Goal: Task Accomplishment & Management: Manage account settings

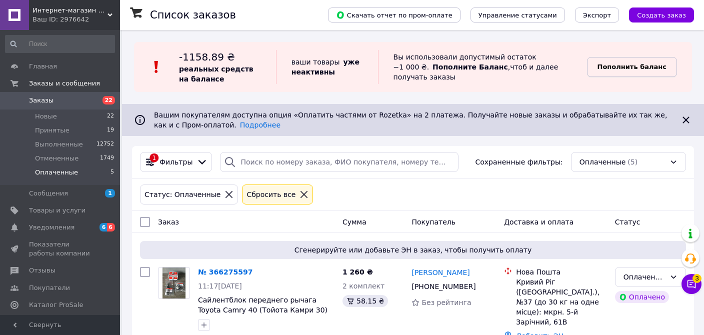
click at [644, 66] on b "Пополнить баланс" at bounding box center [631, 66] width 69 height 7
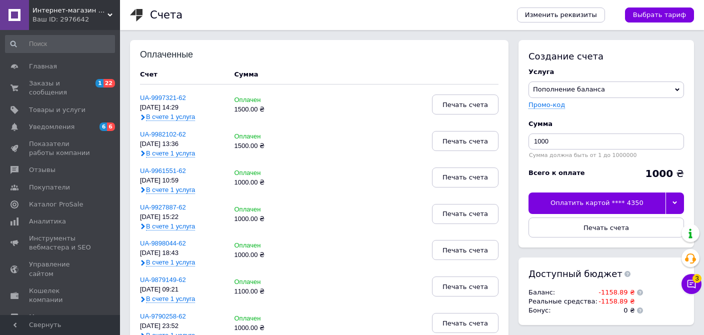
click at [681, 203] on div at bounding box center [674, 202] width 18 height 21
drag, startPoint x: 582, startPoint y: 141, endPoint x: 528, endPoint y: 138, distance: 53.6
click at [528, 138] on input "1000" at bounding box center [605, 141] width 155 height 16
type input "1500"
click at [672, 202] on div at bounding box center [674, 202] width 18 height 21
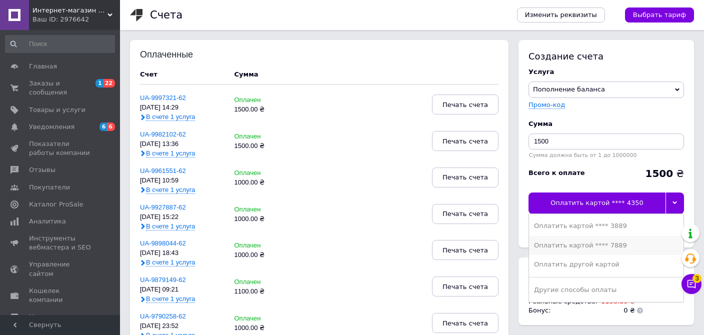
click at [608, 244] on div "Оплатить картой **** 7889" at bounding box center [606, 245] width 144 height 9
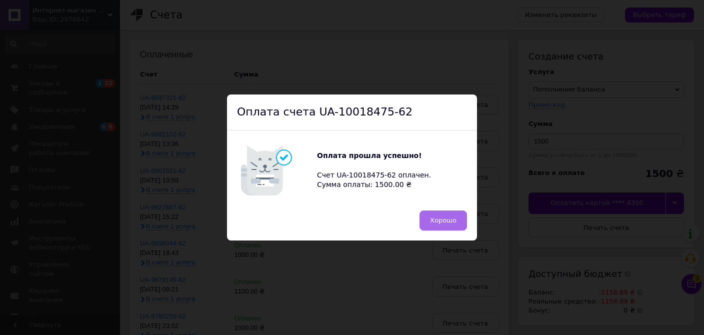
click at [453, 219] on span "Хорошо" at bounding box center [443, 219] width 26 height 7
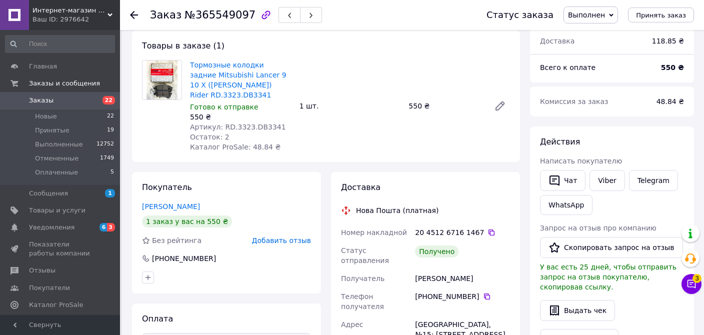
scroll to position [105, 0]
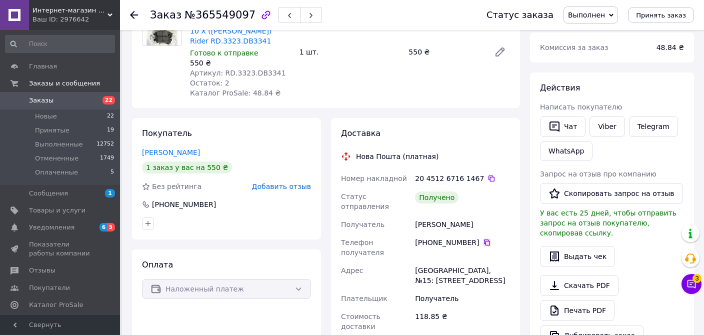
click at [483, 238] on icon at bounding box center [487, 242] width 8 height 8
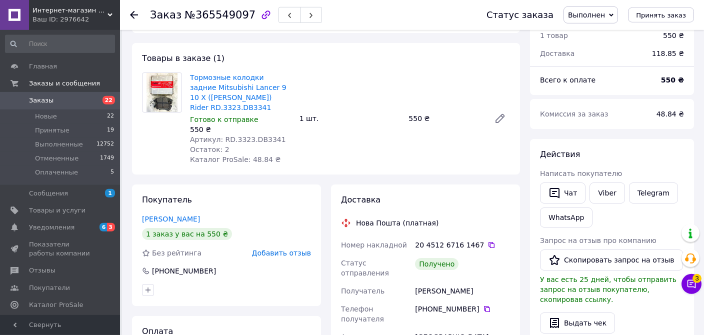
scroll to position [0, 0]
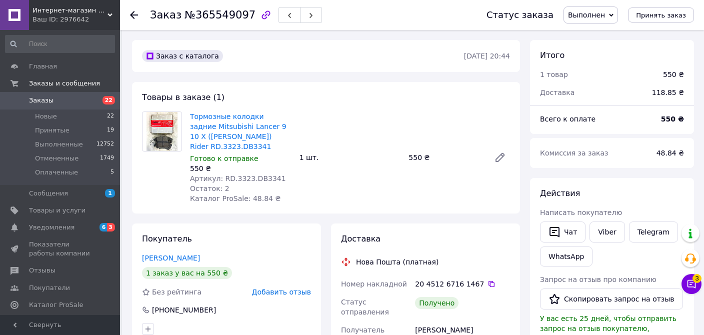
click at [44, 102] on span "Заказы" at bounding box center [41, 100] width 24 height 9
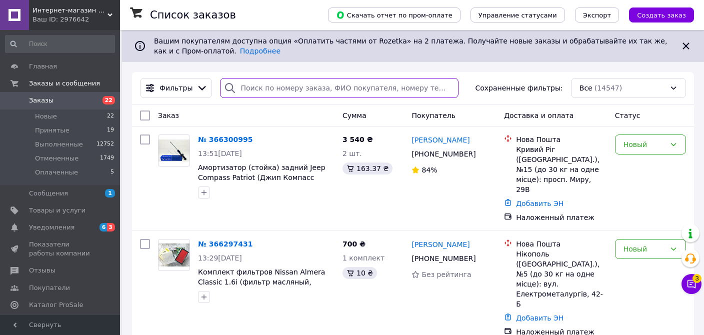
click at [271, 89] on input "search" at bounding box center [339, 88] width 238 height 20
paste input "[PHONE_NUMBER]"
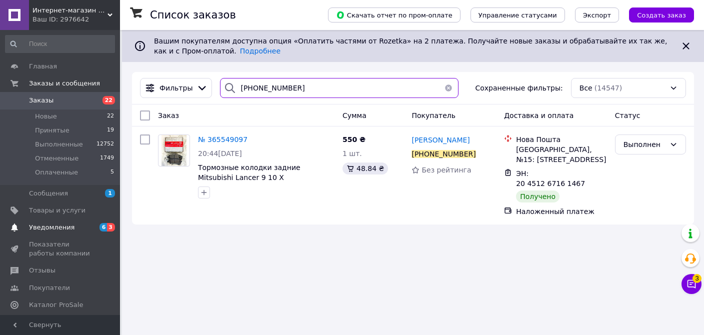
type input "[PHONE_NUMBER]"
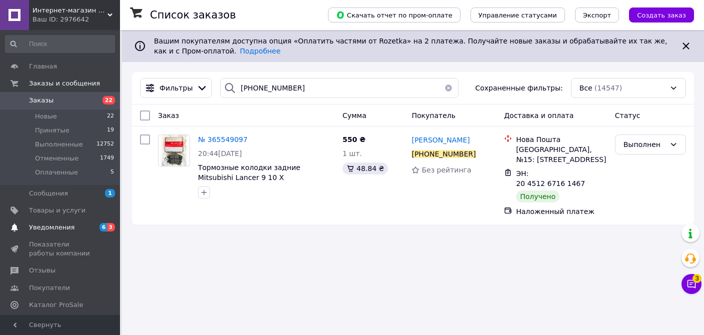
click at [51, 229] on span "Уведомления" at bounding box center [51, 227] width 45 height 9
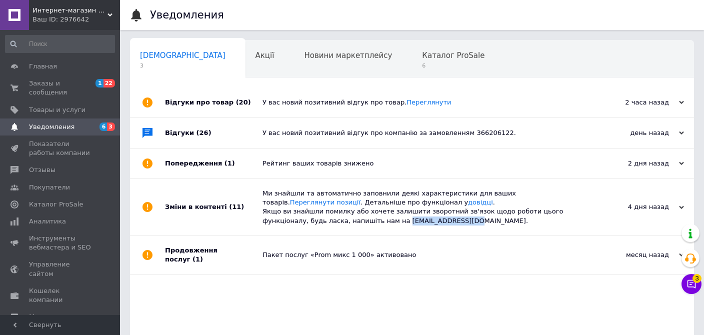
drag, startPoint x: 334, startPoint y: 223, endPoint x: 396, endPoint y: 224, distance: 62.5
click at [396, 224] on div "Ми знайшли та автоматично заповнили деякі характеристики для ваших товарів. Пер…" at bounding box center [422, 207] width 321 height 36
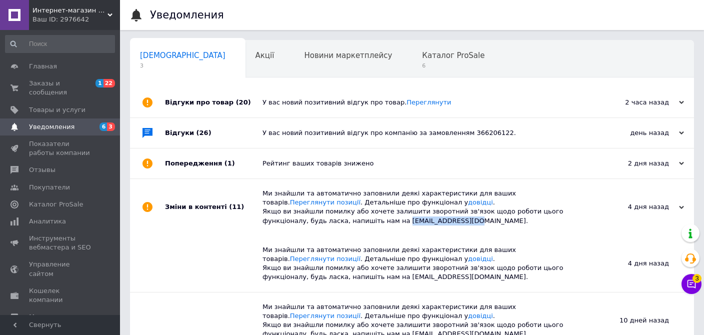
copy div "[EMAIL_ADDRESS][DOMAIN_NAME]"
click at [303, 164] on div "Рейтинг ваших товарів знижено" at bounding box center [422, 163] width 321 height 9
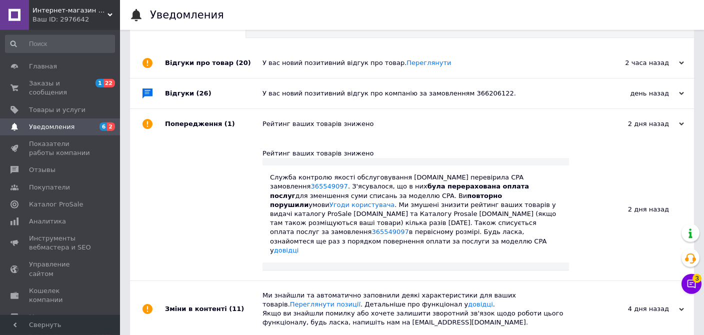
scroll to position [52, 0]
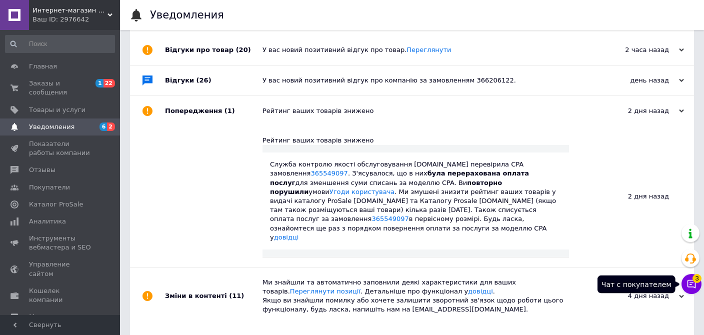
click at [692, 284] on icon at bounding box center [691, 284] width 10 height 10
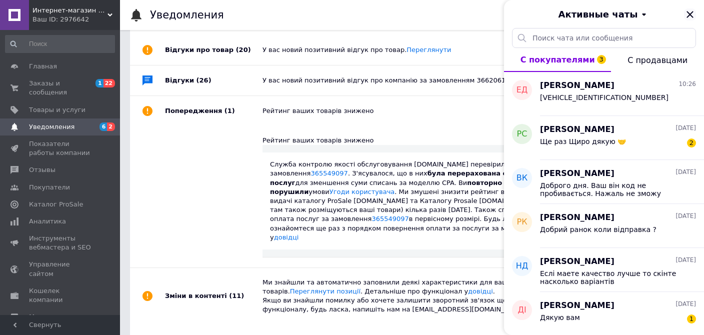
click at [688, 13] on icon "Закрыть" at bounding box center [690, 14] width 12 height 12
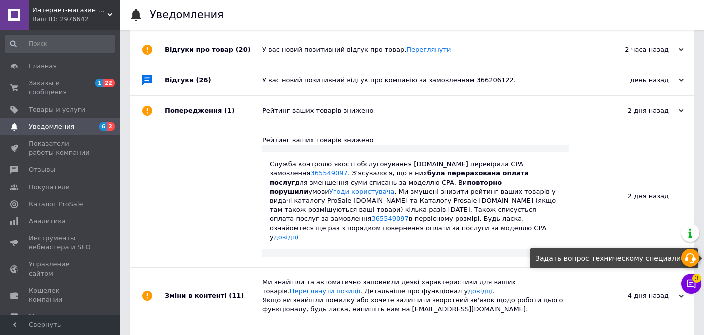
click at [693, 261] on use at bounding box center [690, 258] width 11 height 10
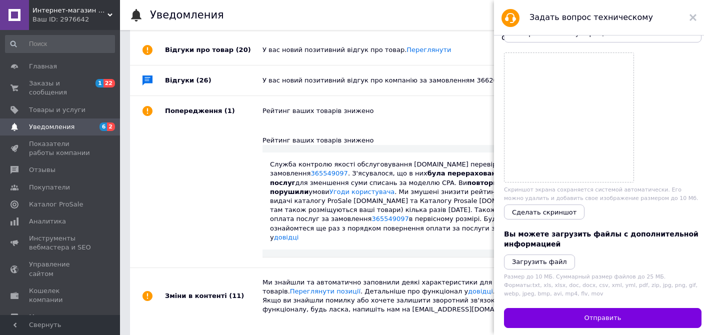
scroll to position [0, 0]
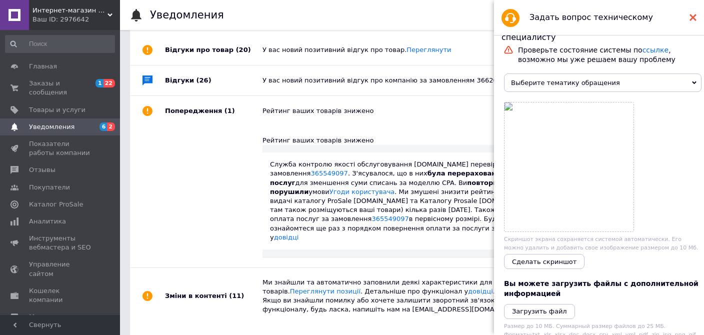
click at [693, 17] on use at bounding box center [692, 17] width 7 height 7
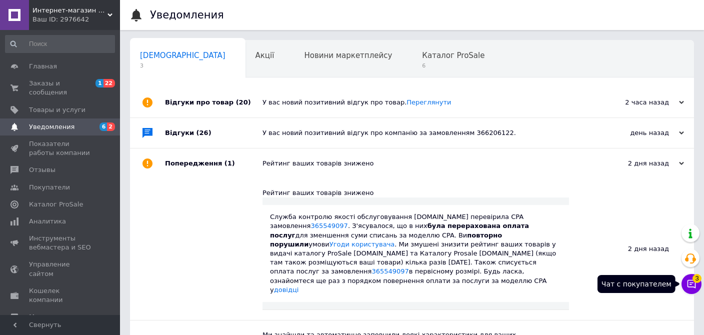
click at [694, 286] on icon at bounding box center [691, 284] width 10 height 10
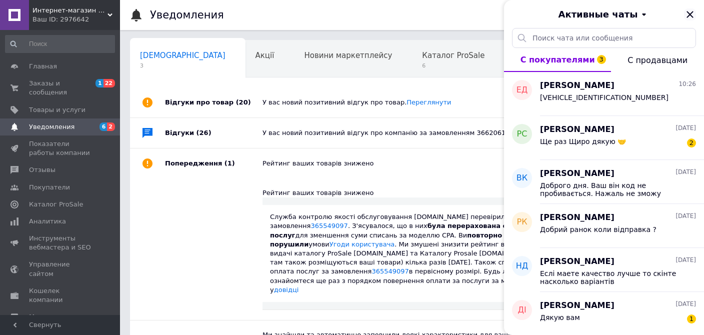
click at [692, 13] on icon "Закрыть" at bounding box center [690, 14] width 12 height 12
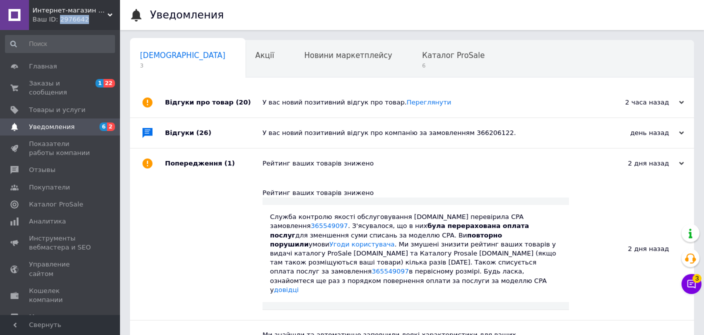
drag, startPoint x: 86, startPoint y: 21, endPoint x: 57, endPoint y: 21, distance: 29.0
click at [57, 21] on div "Ваш ID: 2976642" at bounding box center [75, 19] width 87 height 9
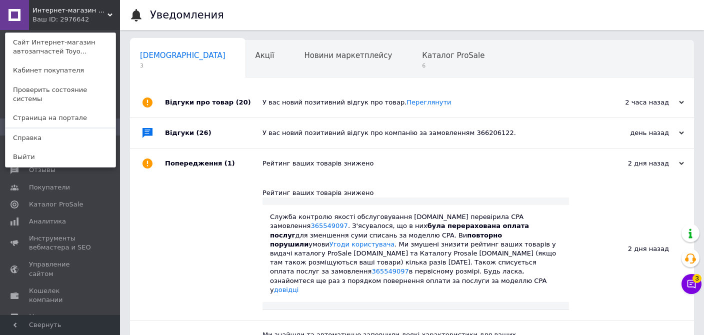
click at [83, 21] on div "Интернет-магазин автозапчастей Toyota, Mitsubishi - Levoparts Ваш ID: 2976642 С…" at bounding box center [60, 15] width 120 height 30
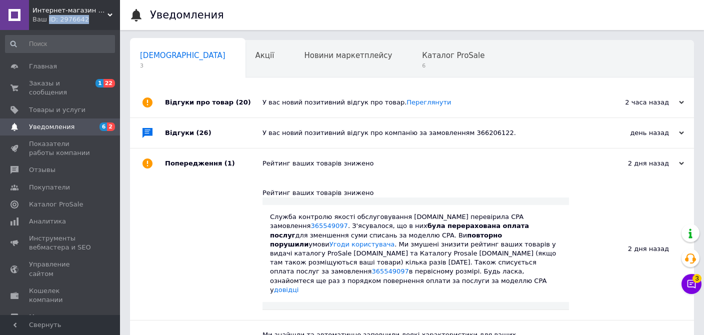
drag, startPoint x: 82, startPoint y: 21, endPoint x: 46, endPoint y: 22, distance: 36.0
click at [46, 22] on div "Ваш ID: 2976642" at bounding box center [75, 19] width 87 height 9
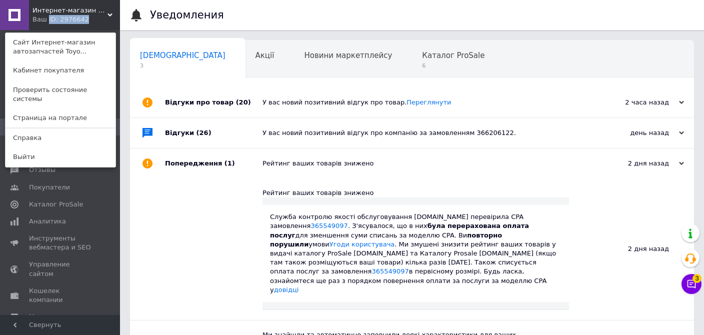
click at [64, 20] on div "Ваш ID: 2976642" at bounding box center [53, 19] width 42 height 9
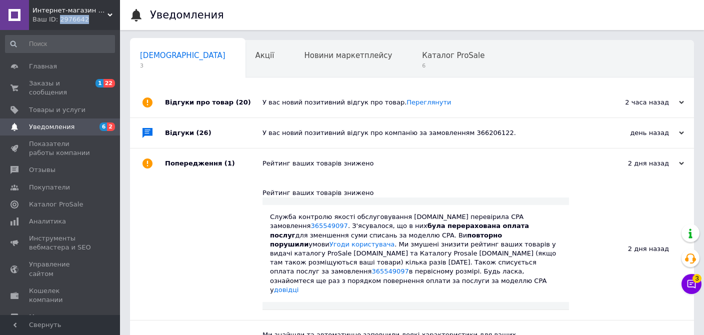
drag, startPoint x: 86, startPoint y: 21, endPoint x: 57, endPoint y: 21, distance: 28.5
click at [57, 21] on div "Ваш ID: 2976642" at bounding box center [75, 19] width 87 height 9
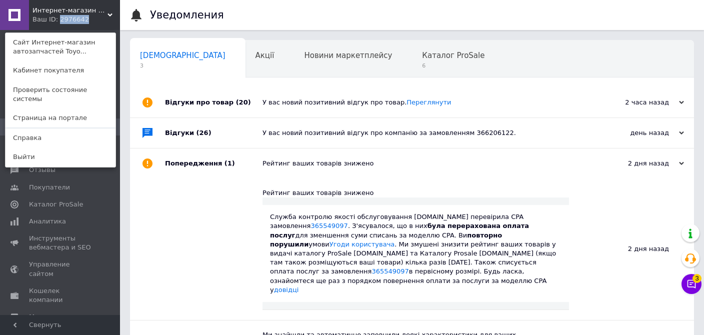
copy div "2976642"
click at [177, 241] on div at bounding box center [213, 248] width 97 height 141
drag, startPoint x: 541, startPoint y: 216, endPoint x: 499, endPoint y: 220, distance: 42.2
click at [499, 220] on div "Служба контролю якості обслуговування [DOMAIN_NAME] перевірила СPA замовлення 3…" at bounding box center [415, 253] width 291 height 82
click at [347, 222] on link "365549097" at bounding box center [328, 225] width 37 height 7
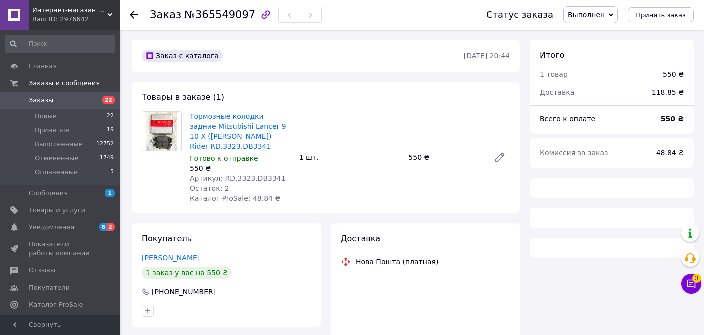
scroll to position [101, 0]
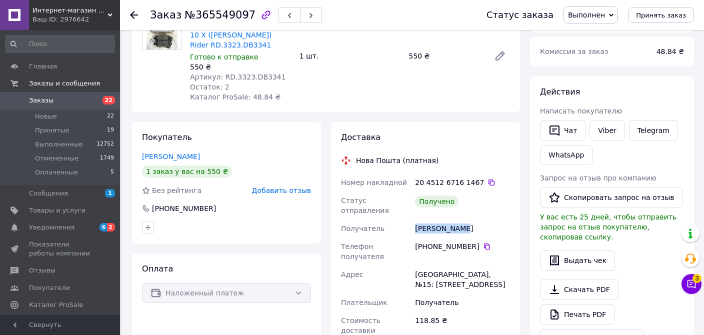
drag, startPoint x: 464, startPoint y: 220, endPoint x: 416, endPoint y: 220, distance: 48.0
click at [416, 220] on div "[PERSON_NAME]" at bounding box center [462, 228] width 99 height 18
copy div "[PERSON_NAME]"
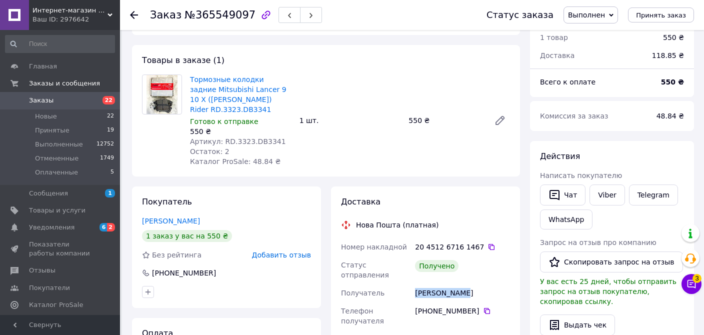
scroll to position [0, 0]
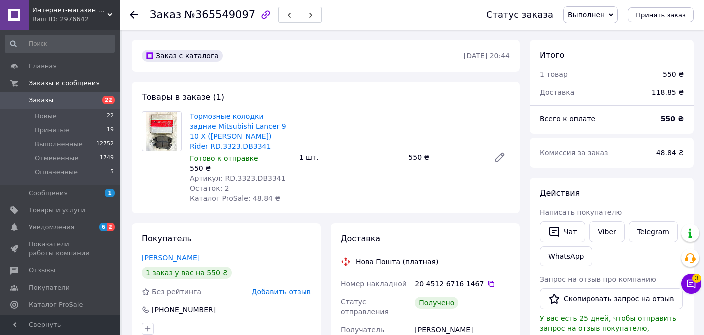
click at [204, 17] on span "№365549097" at bounding box center [219, 15] width 71 height 12
copy span "365549097"
drag, startPoint x: 435, startPoint y: 160, endPoint x: 451, endPoint y: 161, distance: 16.1
click at [449, 160] on div "Тормозные колодки задние Mitsubishi Lancer 9 10 X (Мицубиси Лансер) Rider RD.33…" at bounding box center [350, 157] width 328 height 96
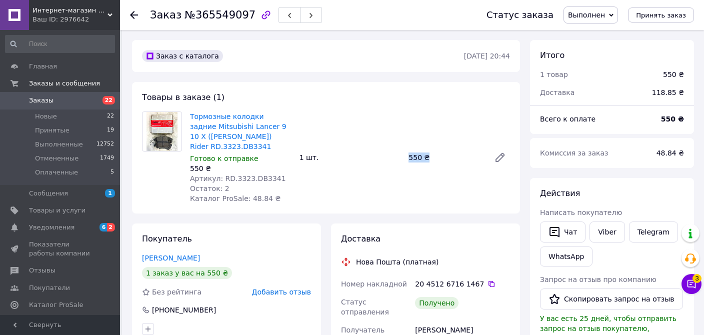
click at [433, 163] on div "550 ₴" at bounding box center [444, 157] width 81 height 14
click at [439, 160] on div "550 ₴" at bounding box center [444, 157] width 81 height 14
drag, startPoint x: 434, startPoint y: 160, endPoint x: 405, endPoint y: 157, distance: 29.1
click at [406, 157] on div "550 ₴" at bounding box center [444, 157] width 81 height 14
click at [402, 166] on div "Тормозные колодки задние Mitsubishi Lancer 9 10 X (Мицубиси Лансер) Rider RD.33…" at bounding box center [350, 157] width 328 height 96
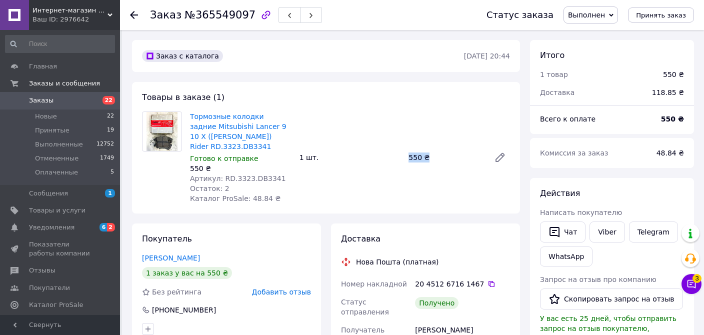
drag, startPoint x: 407, startPoint y: 153, endPoint x: 427, endPoint y: 163, distance: 23.0
click at [425, 160] on div "550 ₴" at bounding box center [444, 157] width 81 height 14
click at [435, 160] on div "550 ₴" at bounding box center [444, 157] width 81 height 14
drag, startPoint x: 440, startPoint y: 154, endPoint x: 396, endPoint y: 159, distance: 43.7
click at [397, 154] on div "Тормозные колодки задние Mitsubishi Lancer 9 10 X (Мицубиси Лансер) Rider RD.33…" at bounding box center [350, 157] width 328 height 96
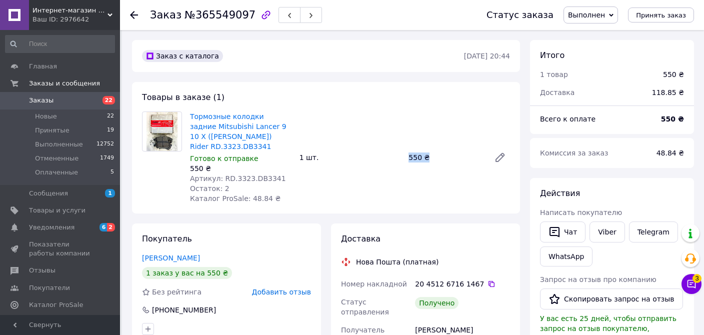
click at [432, 182] on div "Тормозные колодки задние Mitsubishi Lancer 9 10 X (Мицубиси Лансер) Rider RD.33…" at bounding box center [350, 157] width 328 height 96
drag, startPoint x: 406, startPoint y: 165, endPoint x: 438, endPoint y: 171, distance: 32.0
click at [436, 170] on div "Тормозные колодки задние Mitsubishi Lancer 9 10 X (Мицубиси Лансер) Rider RD.33…" at bounding box center [350, 157] width 328 height 96
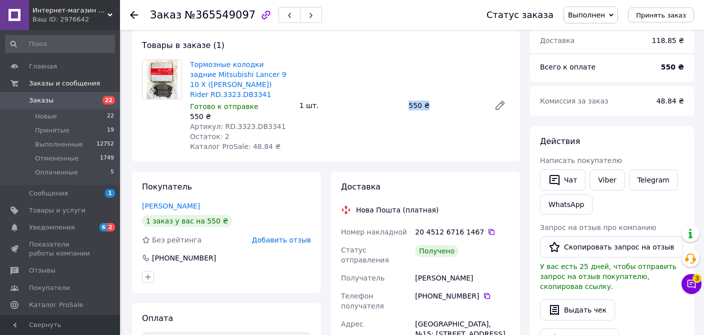
scroll to position [52, 0]
drag, startPoint x: 187, startPoint y: 117, endPoint x: 223, endPoint y: 117, distance: 36.0
click at [222, 117] on div "Тормозные колодки задние Mitsubishi Lancer 9 10 X (Мицубиси Лансер) Rider RD.33…" at bounding box center [240, 105] width 109 height 96
drag, startPoint x: 248, startPoint y: 96, endPoint x: 188, endPoint y: 92, distance: 60.1
click at [188, 92] on div "Тормозные колодки задние Mitsubishi Lancer 9 10 X (Мицубиси Лансер) Rider RD.33…" at bounding box center [240, 105] width 109 height 96
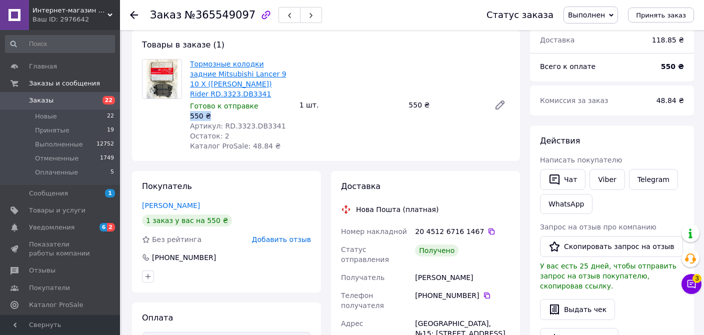
copy link "RD.3323.DB3341"
click at [57, 210] on span "Товары и услуги" at bounding box center [57, 210] width 56 height 9
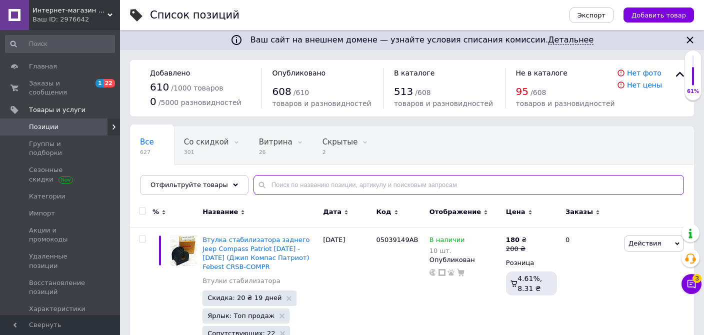
paste input "RD.3323.DB3341"
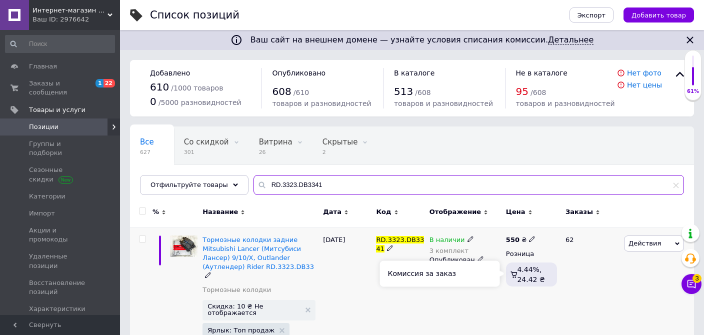
type input "RD.3323.DB3341"
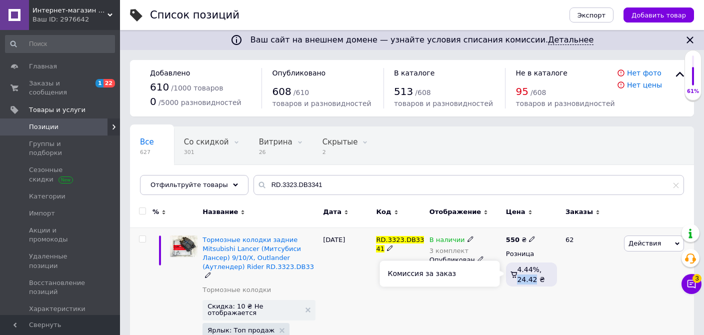
drag, startPoint x: 519, startPoint y: 279, endPoint x: 534, endPoint y: 279, distance: 15.0
click at [534, 279] on span "4.44%, 24.42 ₴" at bounding box center [530, 274] width 27 height 18
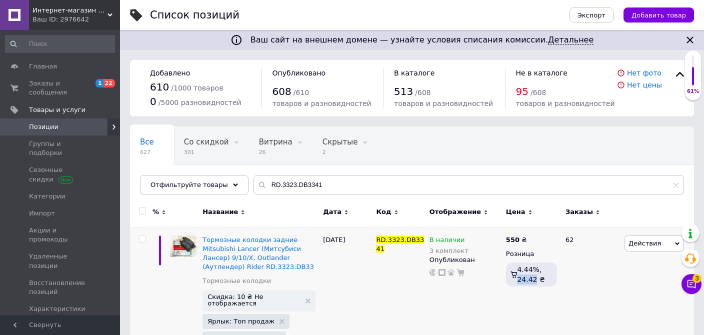
copy span "24.42"
click at [50, 83] on span "Заказы и сообщения" at bounding box center [60, 88] width 63 height 18
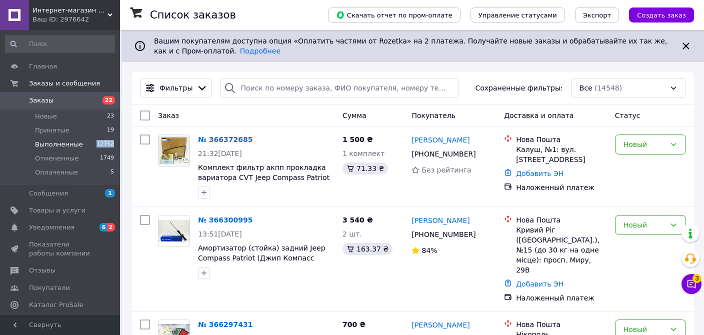
drag, startPoint x: 96, startPoint y: 142, endPoint x: 115, endPoint y: 144, distance: 18.7
click at [115, 144] on li "Выполненные 12752" at bounding box center [60, 144] width 120 height 14
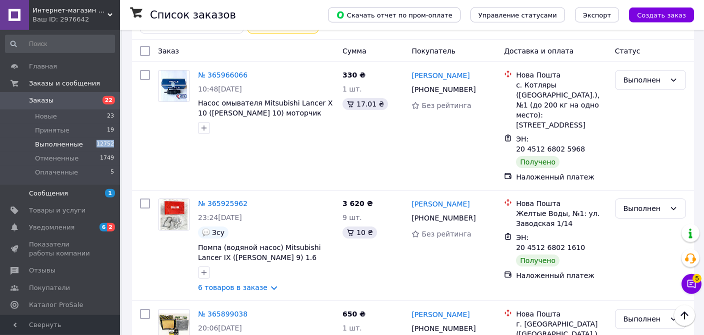
scroll to position [52, 0]
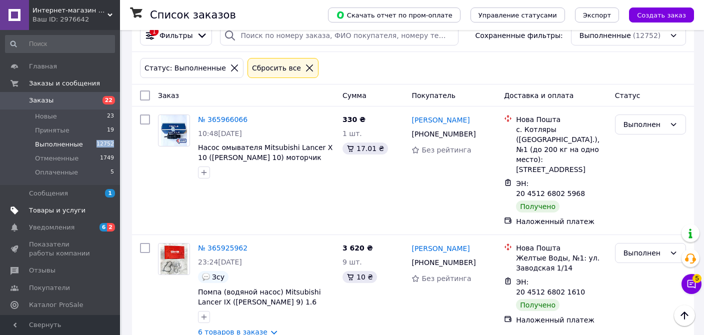
click at [49, 209] on span "Товары и услуги" at bounding box center [57, 210] width 56 height 9
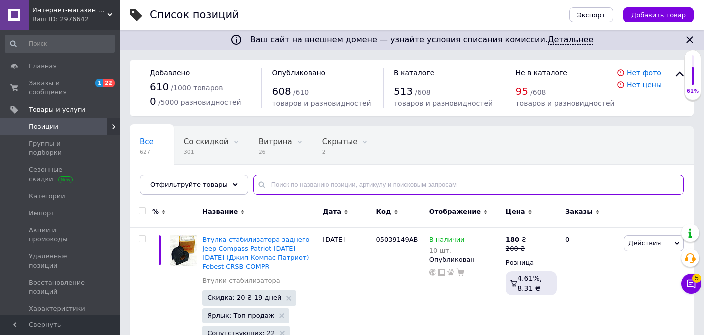
click at [347, 188] on input "text" at bounding box center [468, 185] width 430 height 20
paste input "12752"
type input "12752"
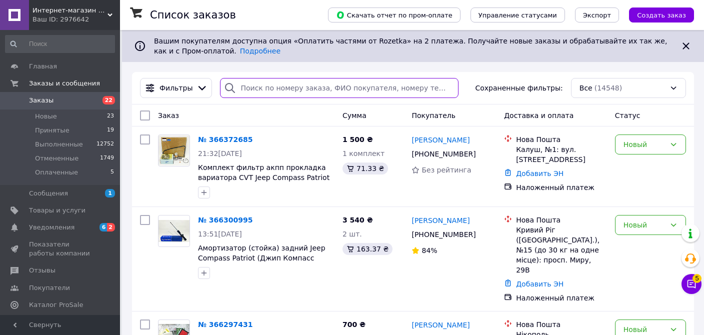
click at [256, 88] on input "search" at bounding box center [339, 88] width 238 height 20
paste input "RD.3323.DB3341"
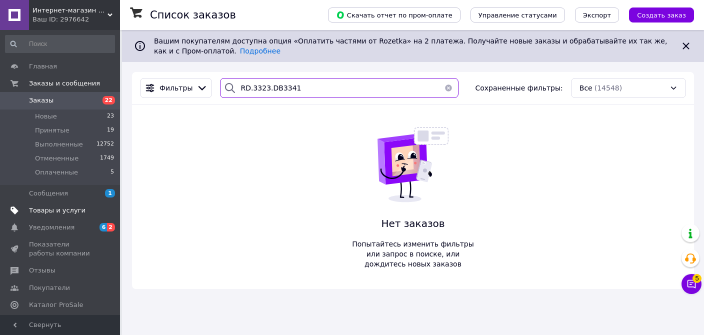
type input "RD.3323.DB3341"
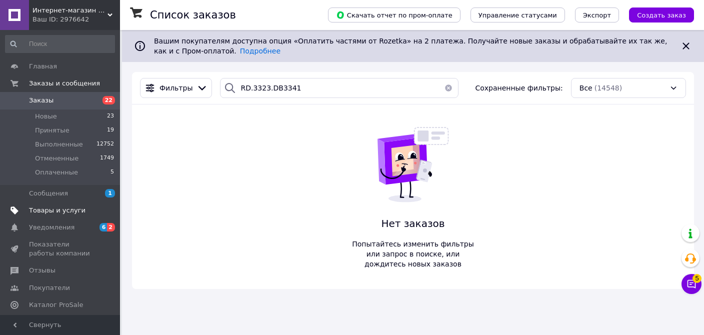
click at [58, 213] on span "Товары и услуги" at bounding box center [57, 210] width 56 height 9
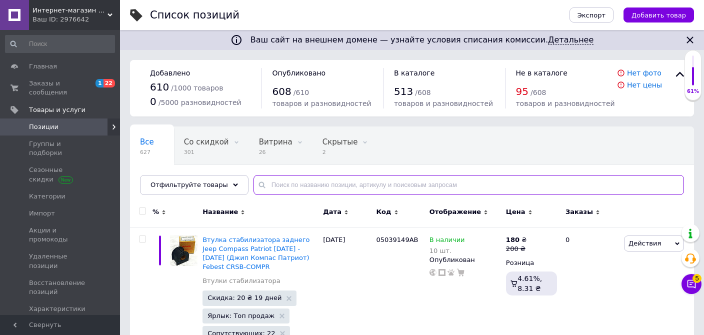
click at [307, 182] on input "text" at bounding box center [468, 185] width 430 height 20
paste input "RD.3323.DB3341"
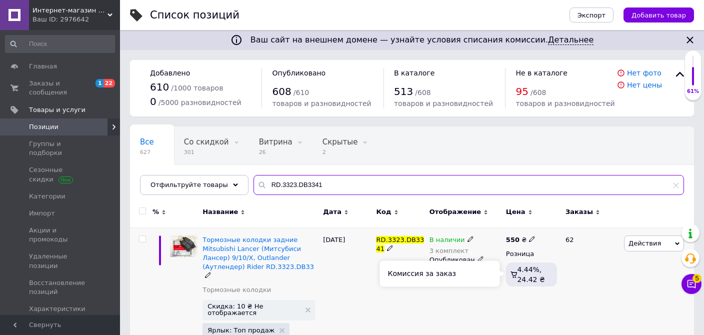
type input "RD.3323.DB3341"
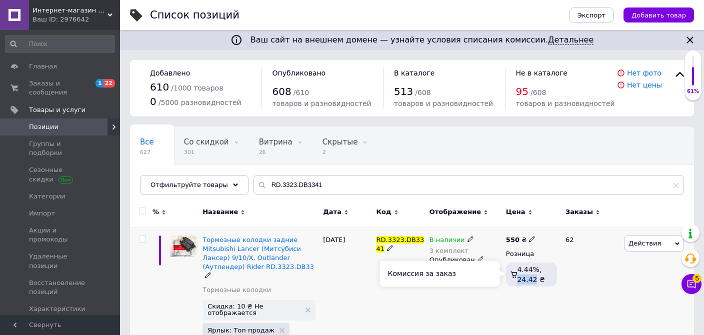
drag, startPoint x: 518, startPoint y: 279, endPoint x: 535, endPoint y: 279, distance: 17.5
click at [535, 279] on span "4.44%, 24.42 ₴" at bounding box center [530, 274] width 27 height 18
copy span "24.42"
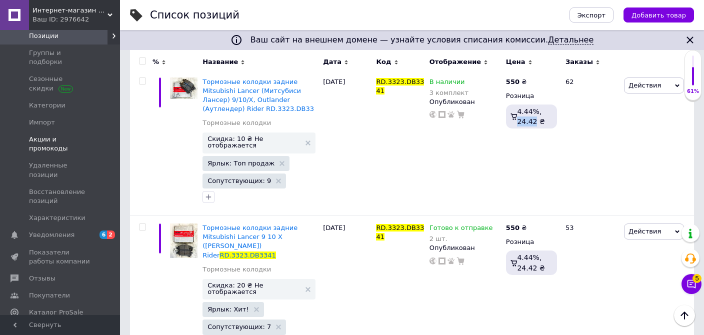
scroll to position [47, 0]
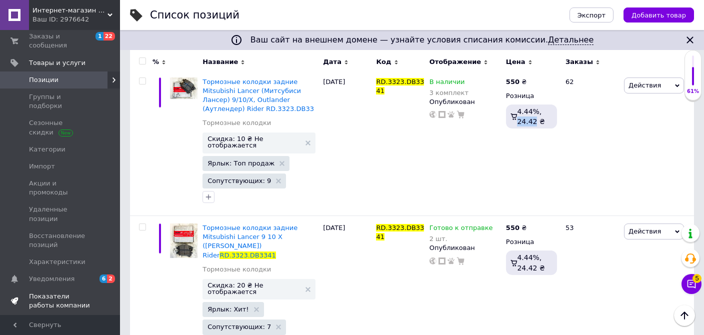
click at [53, 292] on span "Показатели работы компании" at bounding box center [60, 301] width 63 height 18
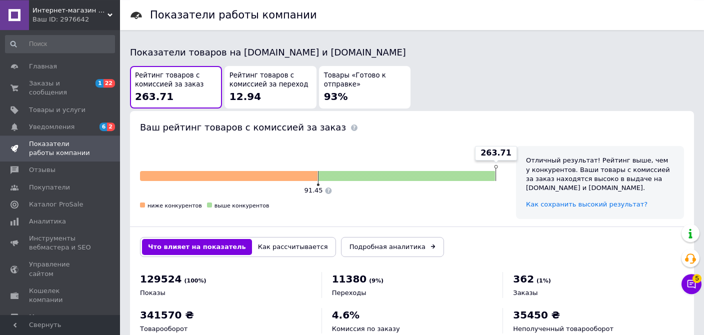
scroll to position [549, 0]
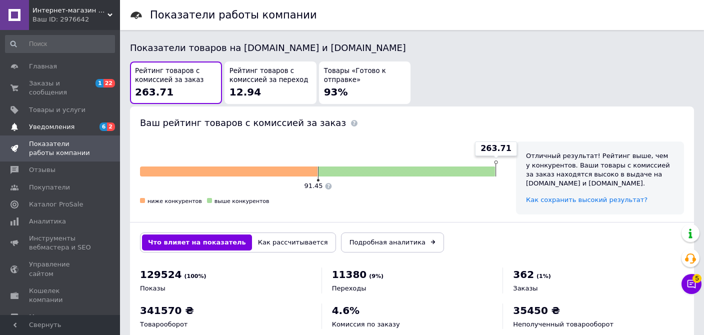
click at [49, 122] on span "Уведомления" at bounding box center [51, 126] width 45 height 9
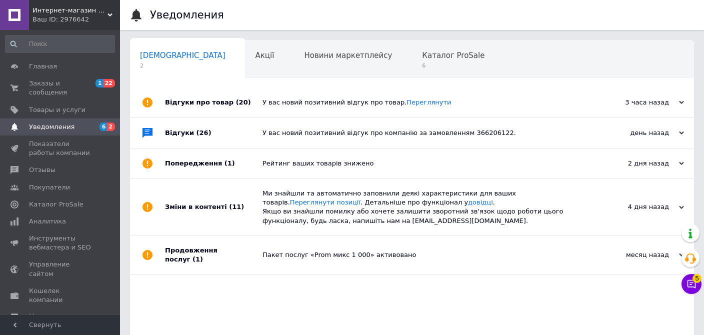
click at [334, 165] on div "Рейтинг ваших товарів знижено" at bounding box center [422, 163] width 321 height 9
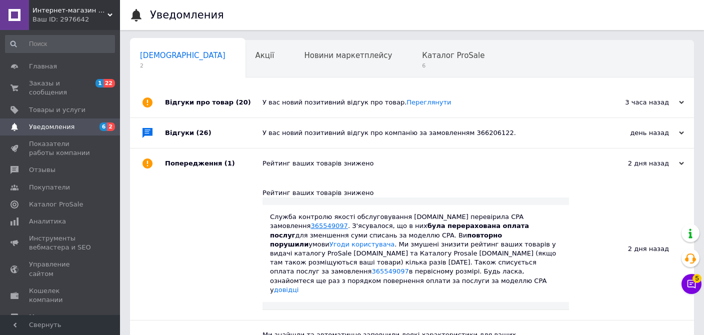
click at [347, 222] on link "365549097" at bounding box center [328, 225] width 37 height 7
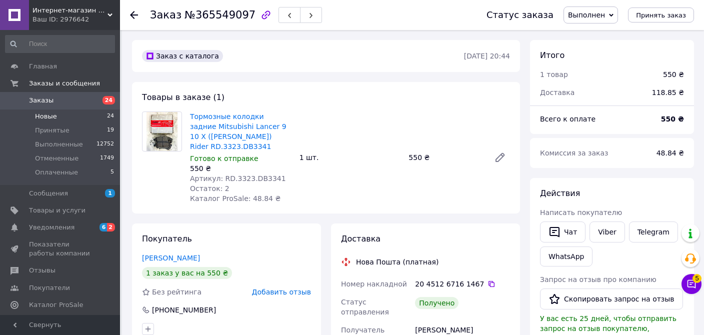
click at [47, 117] on span "Новые" at bounding box center [46, 116] width 22 height 9
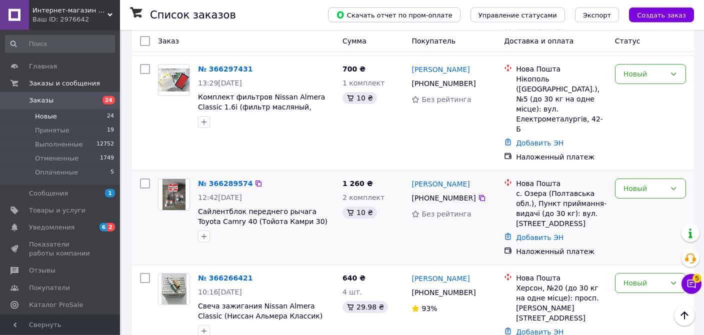
scroll to position [369, 0]
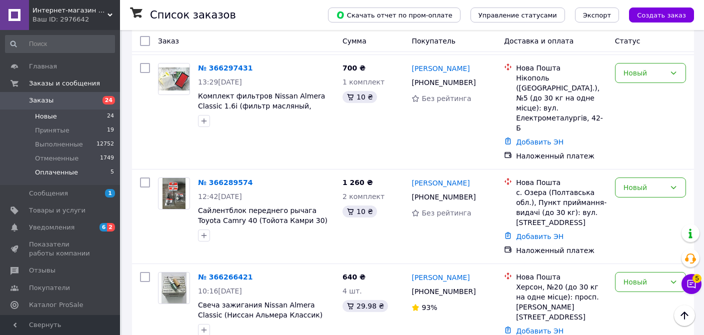
click at [63, 171] on span "Оплаченные" at bounding box center [56, 172] width 43 height 9
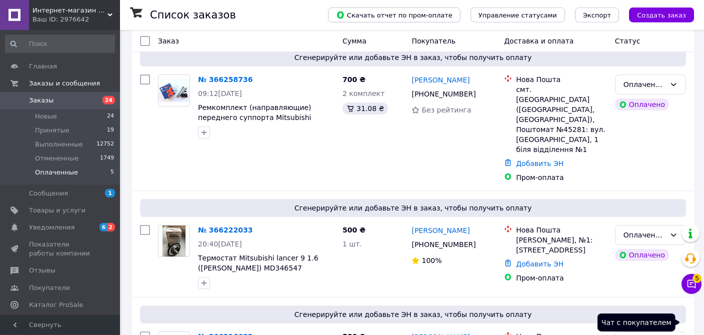
scroll to position [287, 0]
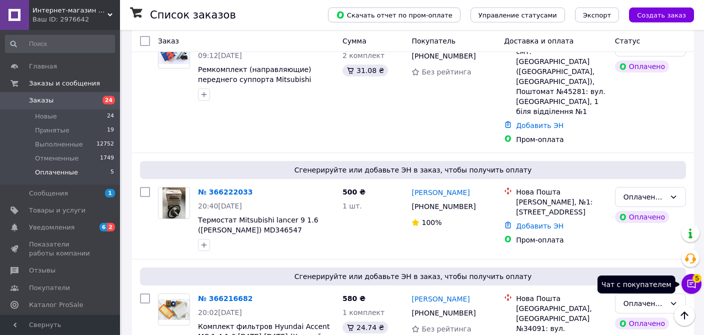
click at [695, 286] on icon at bounding box center [691, 284] width 8 height 8
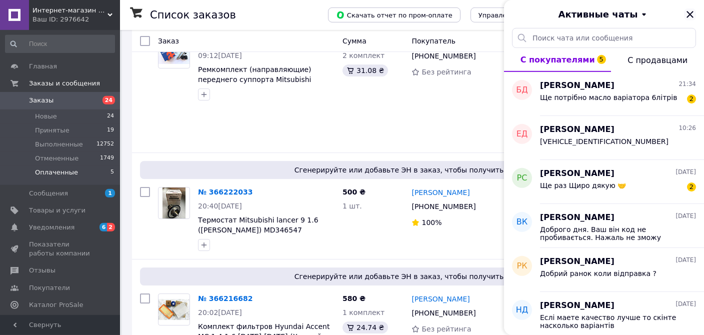
click at [690, 12] on icon "Закрыть" at bounding box center [690, 14] width 12 height 12
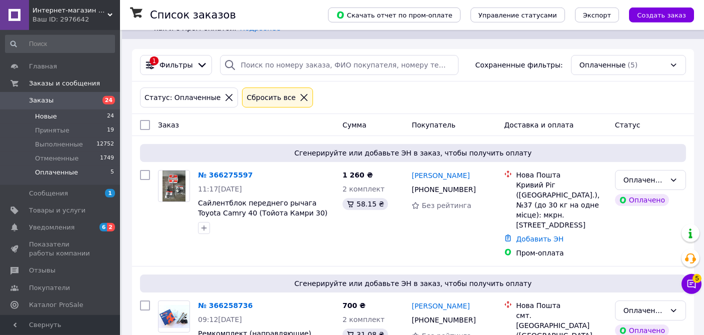
scroll to position [0, 0]
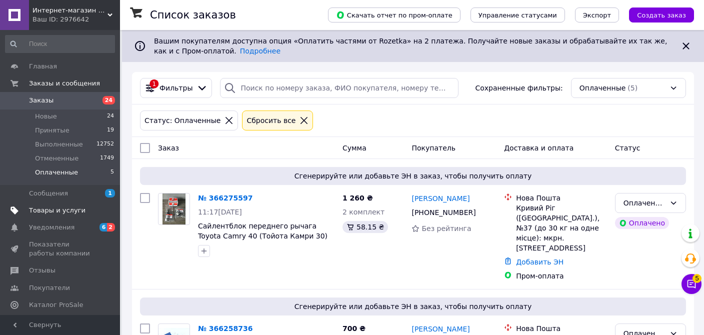
click at [54, 209] on span "Товары и услуги" at bounding box center [57, 210] width 56 height 9
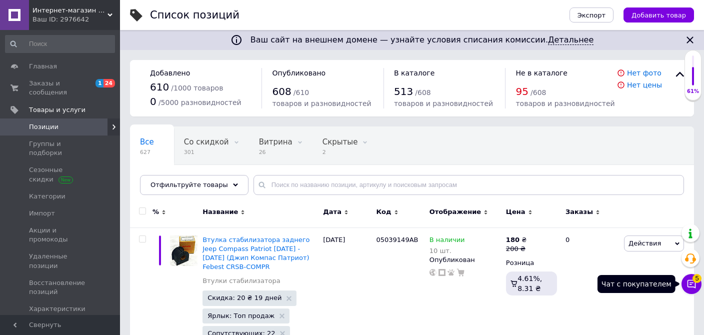
click at [694, 285] on icon at bounding box center [691, 284] width 10 height 10
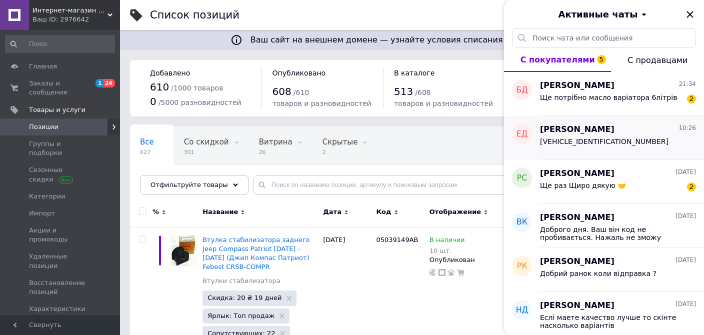
click at [614, 146] on div "[VEHICLE_IDENTIFICATION_NUMBER]" at bounding box center [618, 143] width 156 height 16
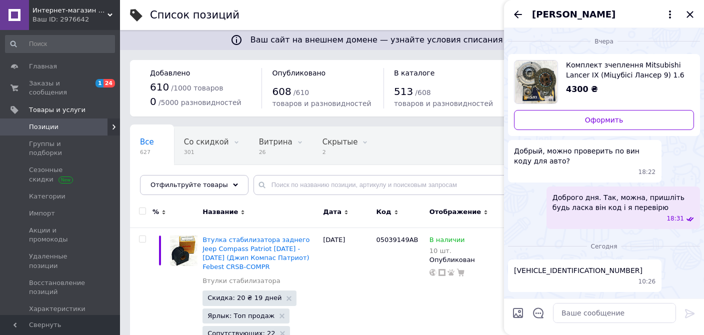
click at [564, 273] on span "[VEHICLE_IDENTIFICATION_NUMBER]" at bounding box center [578, 270] width 128 height 10
copy span "[VEHICLE_IDENTIFICATION_NUMBER]"
click at [611, 73] on span "Комплект зчеплення Mitsubishi Lancer IX (Міцубісі Лансер 9) 1.6 Aisin Японія KM…" at bounding box center [626, 70] width 120 height 20
click at [592, 309] on textarea at bounding box center [614, 313] width 123 height 20
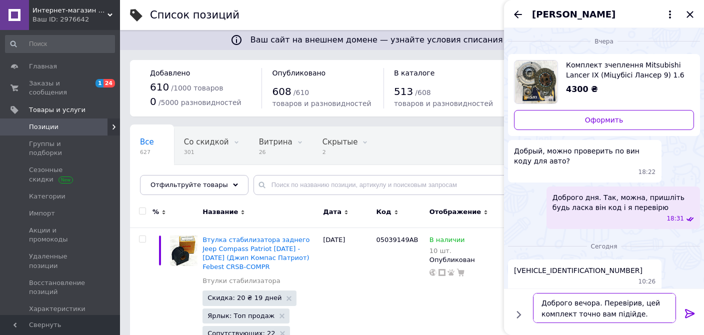
type textarea "Доброго вечора. Перевірив, цей комплект точно вам підійде."
click at [689, 310] on icon at bounding box center [689, 313] width 9 height 9
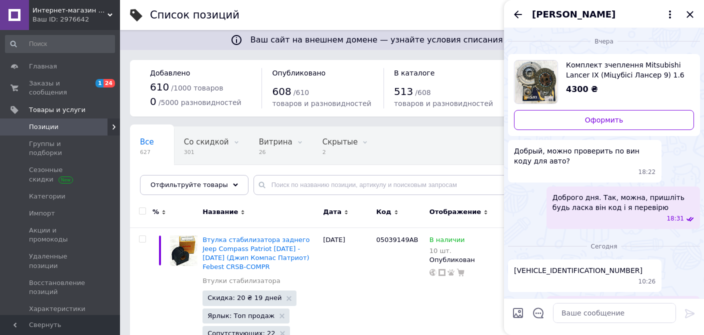
scroll to position [33, 0]
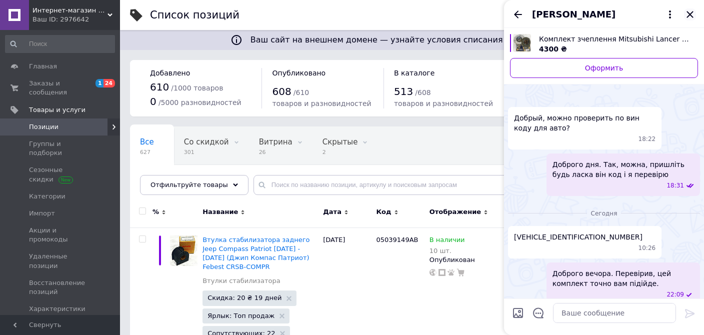
click at [691, 12] on icon "Закрыть" at bounding box center [690, 14] width 12 height 12
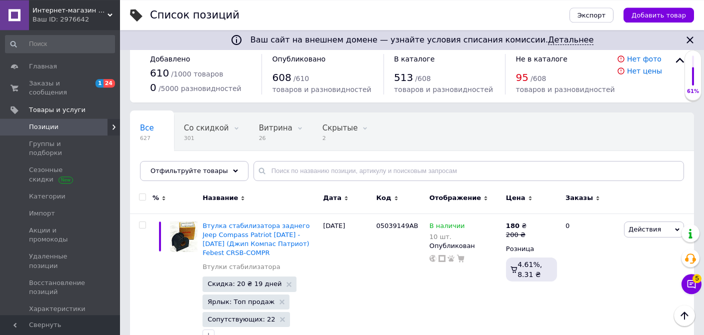
scroll to position [0, 0]
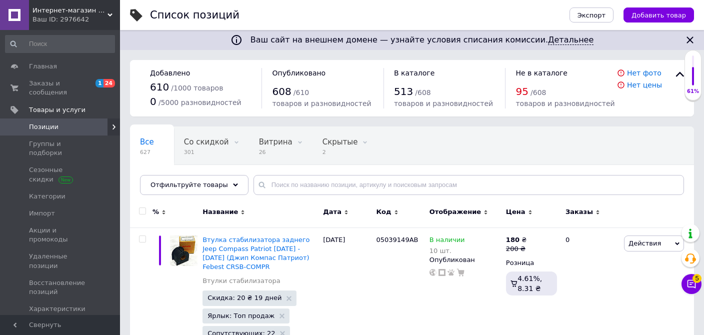
click at [45, 122] on span "Позиции" at bounding box center [43, 126] width 29 height 9
